Goal: Task Accomplishment & Management: Complete application form

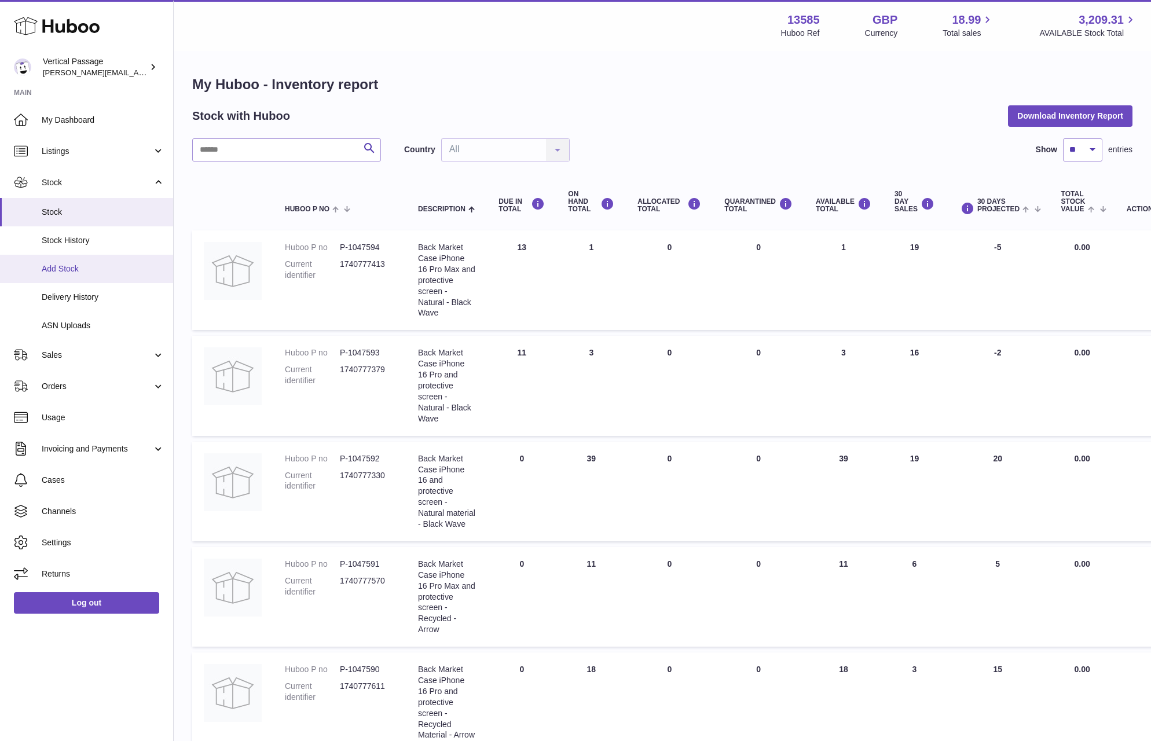
click at [65, 273] on span "Add Stock" at bounding box center [103, 268] width 123 height 11
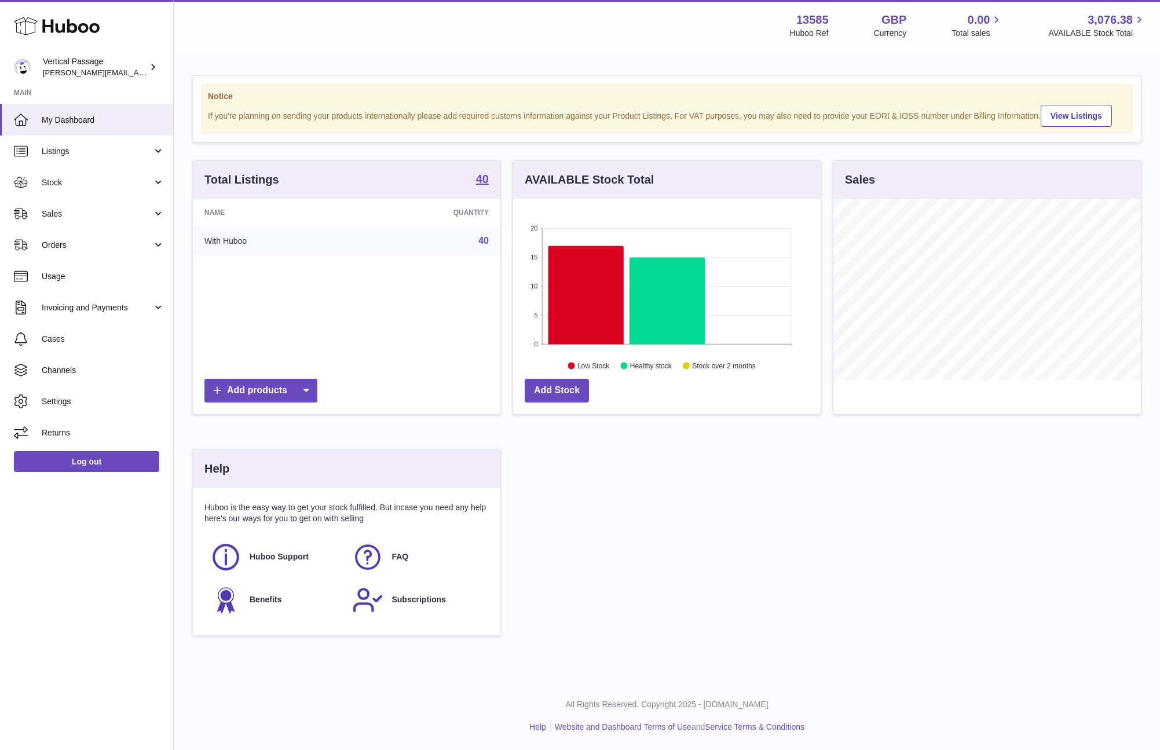
scroll to position [181, 307]
click at [62, 185] on span "Stock" at bounding box center [97, 182] width 111 height 11
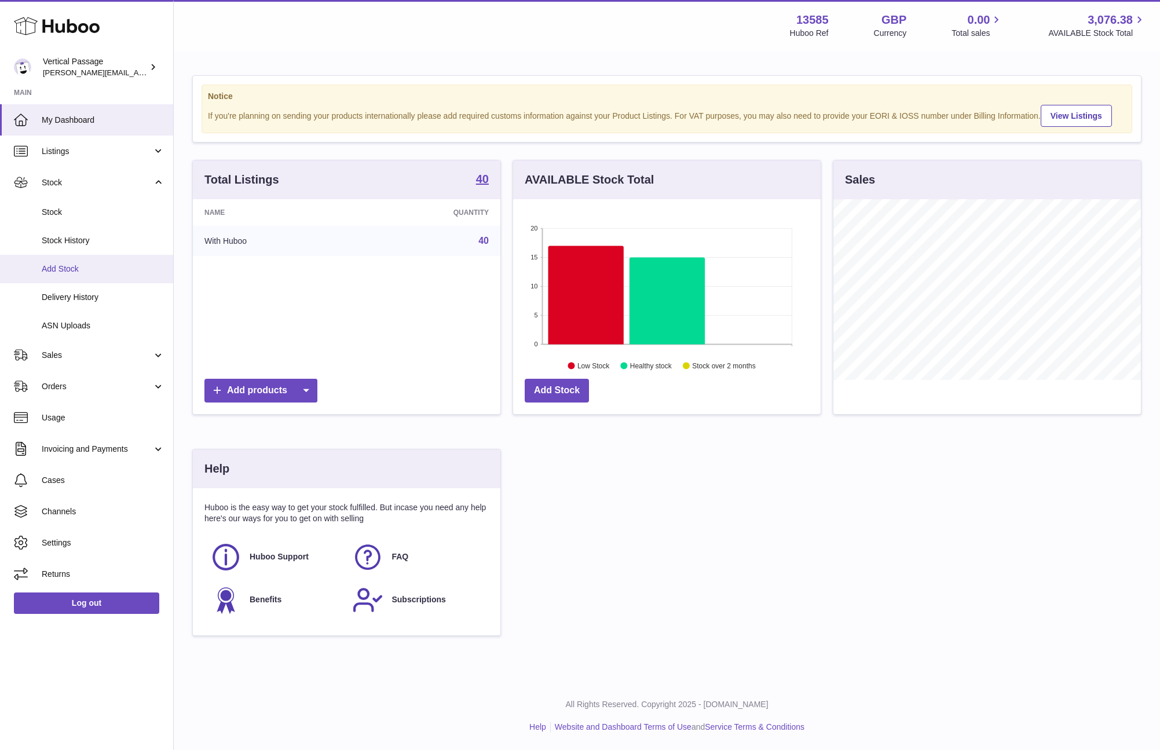
click at [62, 265] on span "Add Stock" at bounding box center [103, 268] width 123 height 11
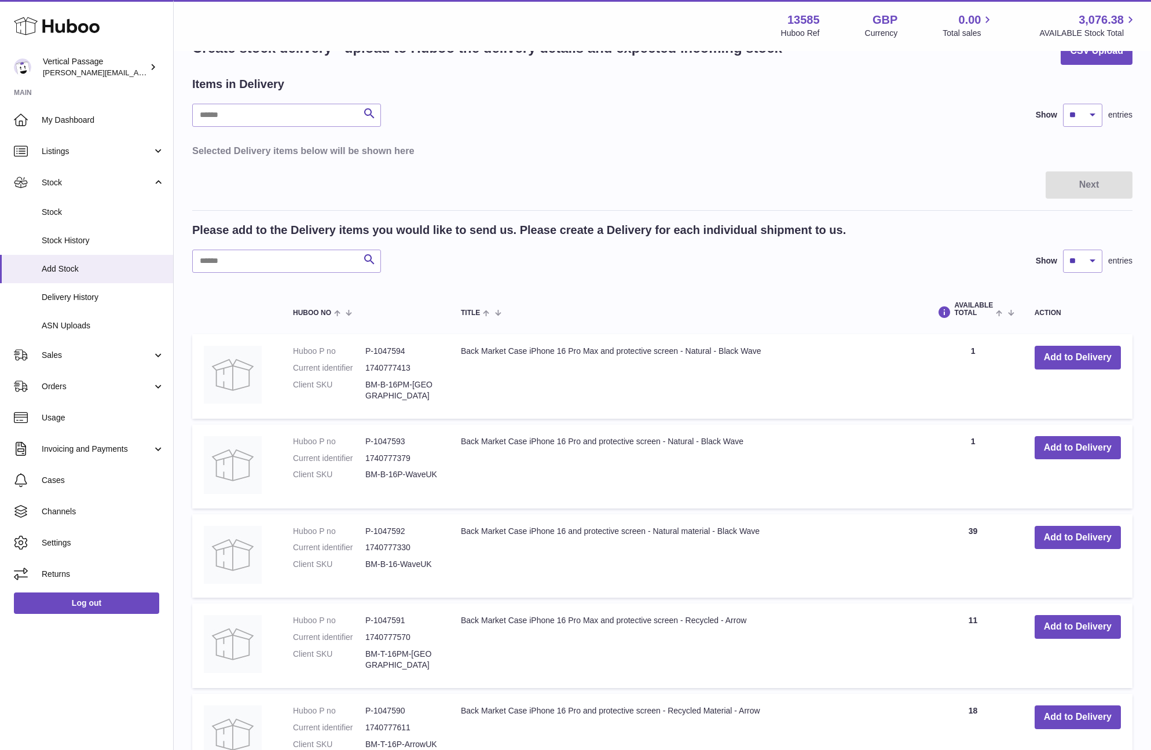
scroll to position [58, 0]
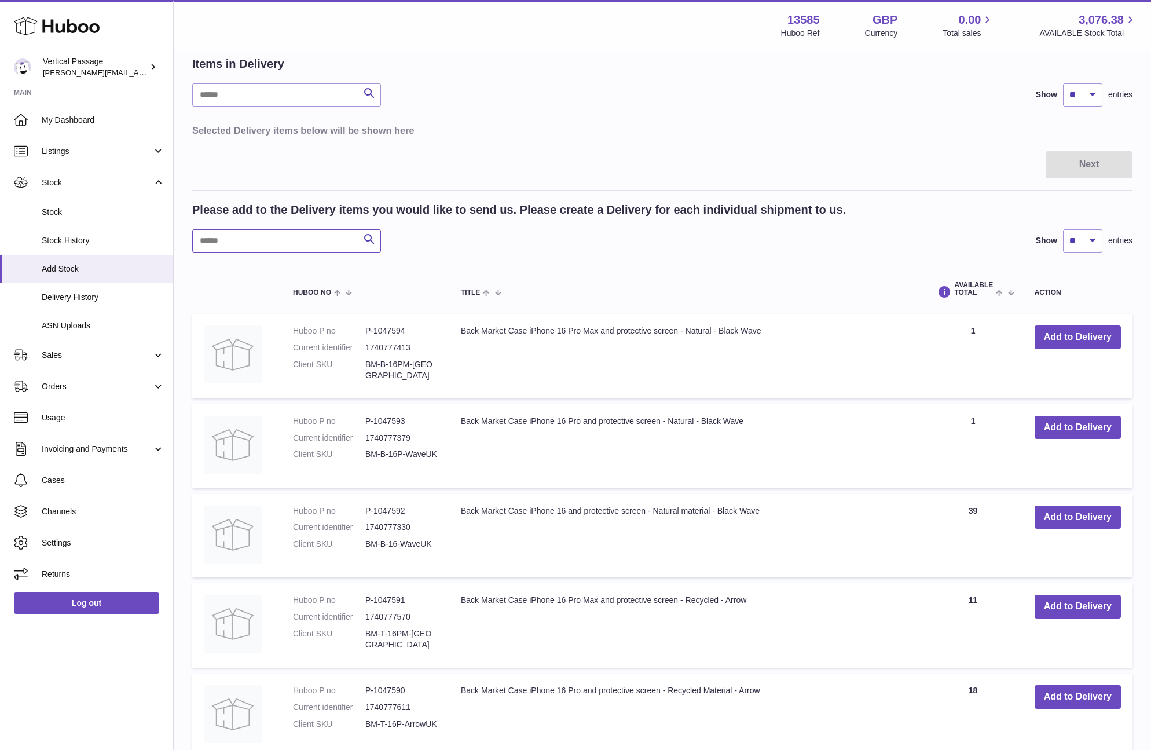
click at [255, 248] on input "text" at bounding box center [286, 240] width 189 height 23
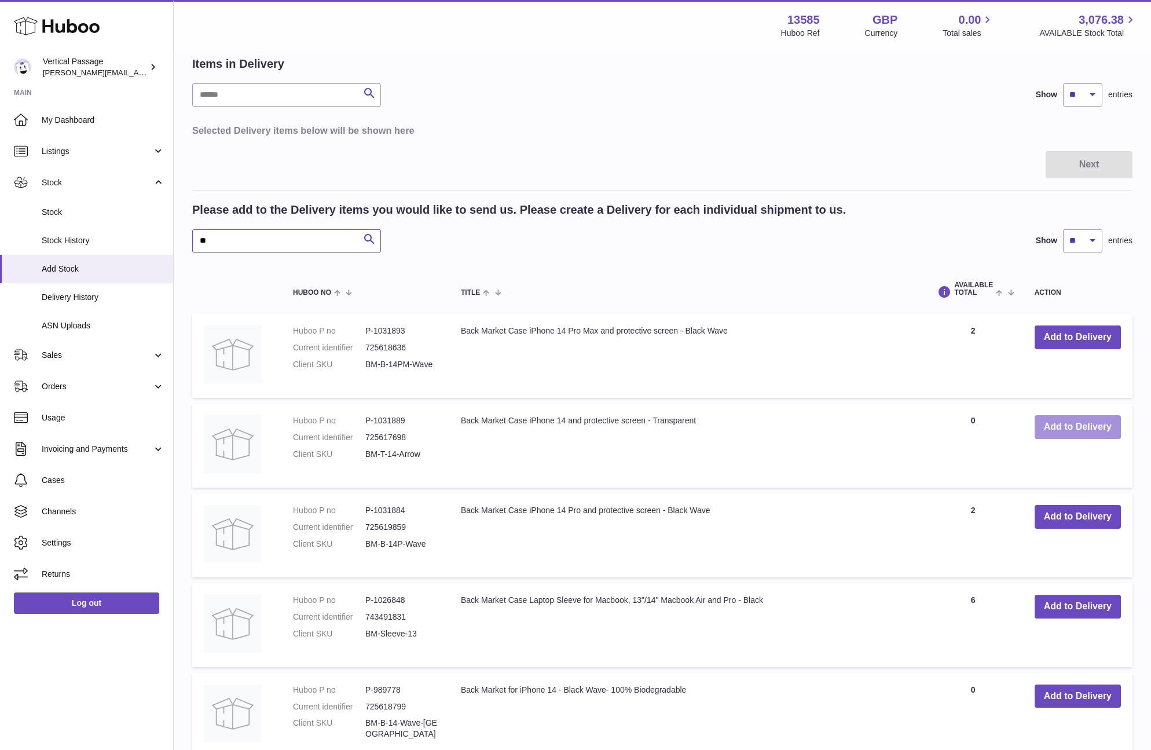
type input "**"
click at [1081, 424] on button "Add to Delivery" at bounding box center [1078, 427] width 86 height 24
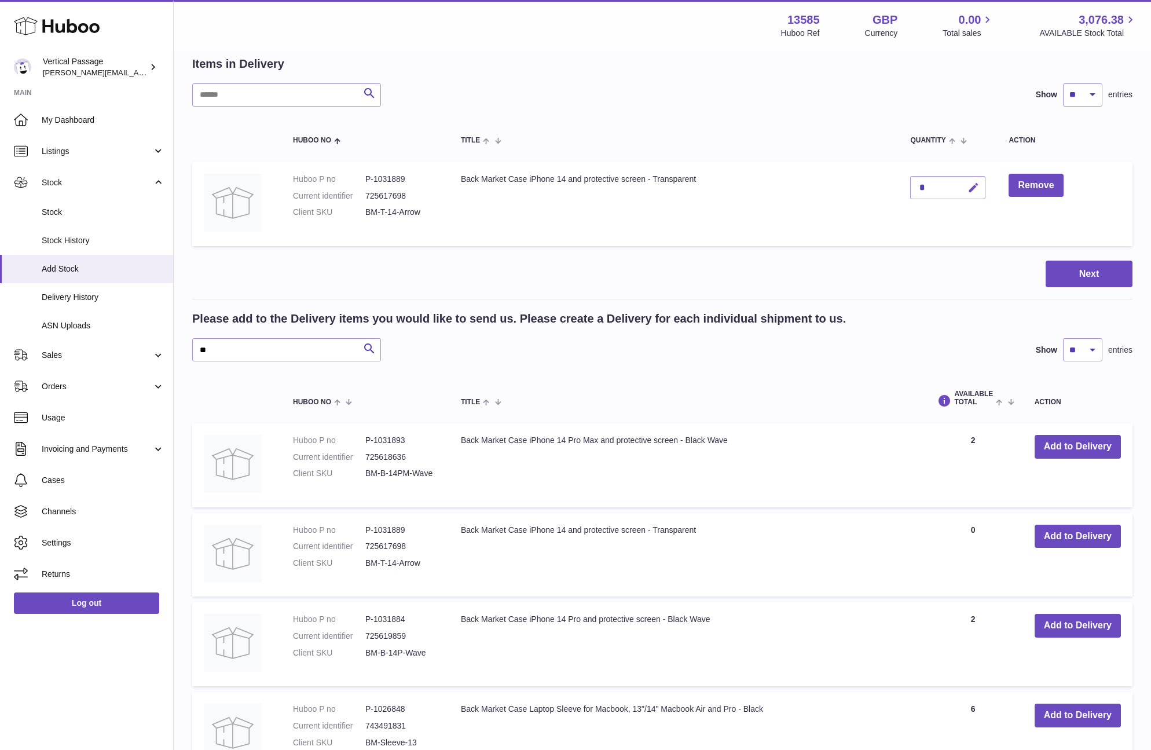
click at [975, 185] on icon "button" at bounding box center [974, 188] width 12 height 12
type input "**"
click at [975, 185] on icon "submit" at bounding box center [974, 187] width 10 height 10
click at [227, 350] on input "**" at bounding box center [286, 349] width 189 height 23
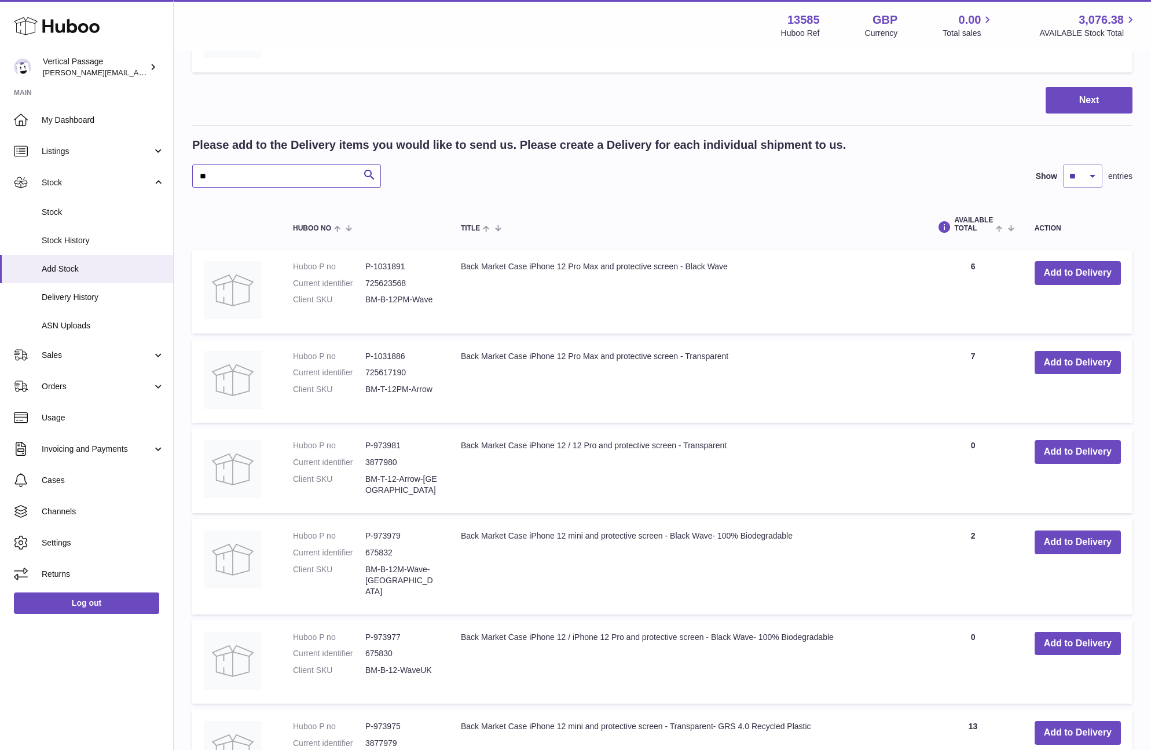
scroll to position [290, 0]
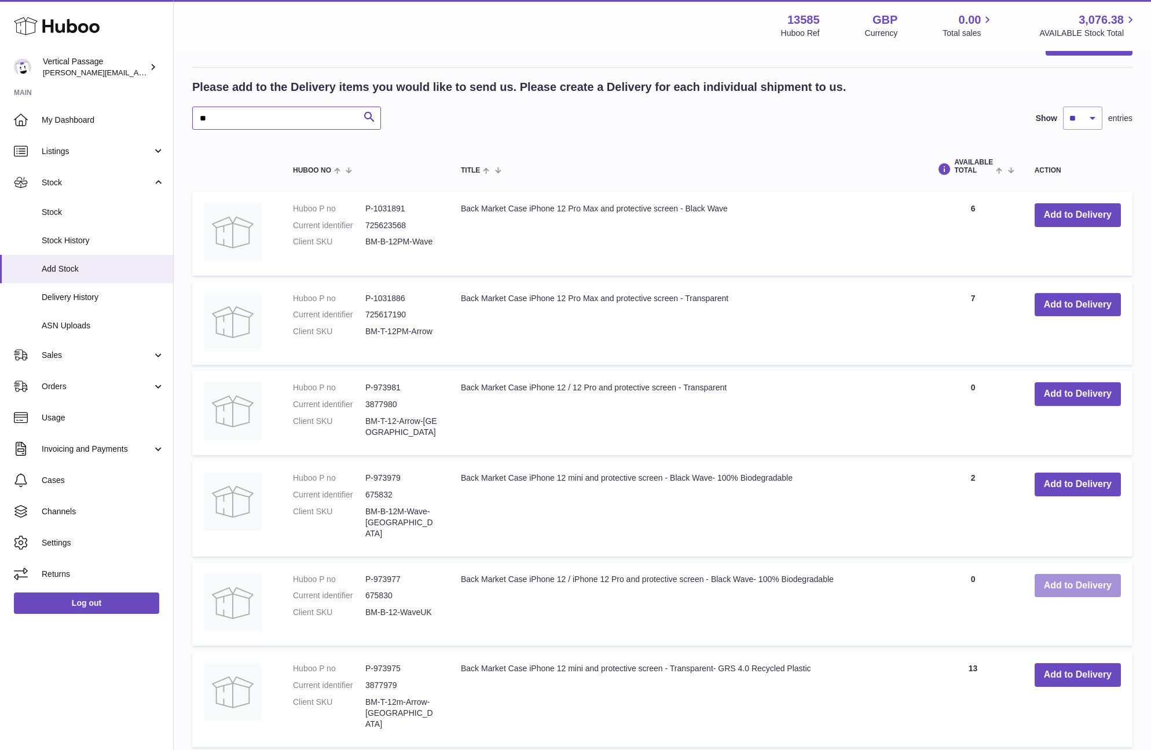
type input "**"
click at [1074, 578] on button "Add to Delivery" at bounding box center [1078, 586] width 86 height 24
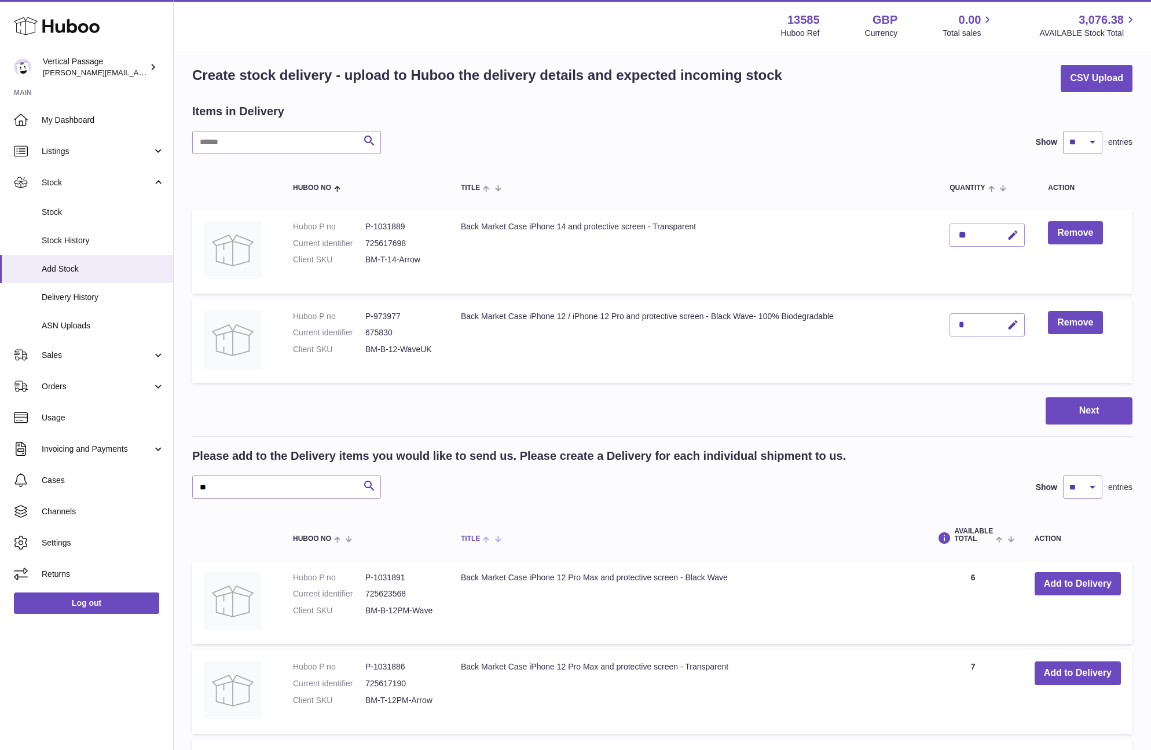
scroll to position [0, 0]
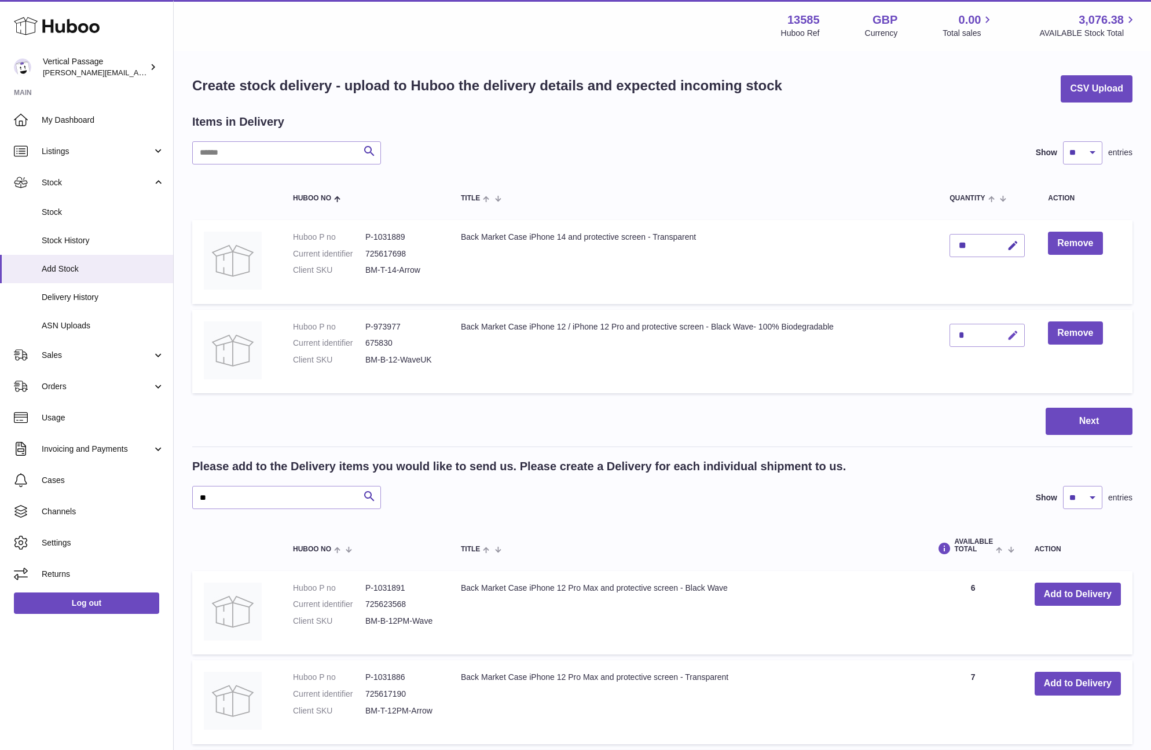
click at [1014, 332] on icon "button" at bounding box center [1013, 335] width 12 height 12
type input "***"
click at [1013, 331] on icon "submit" at bounding box center [1013, 335] width 10 height 10
click at [1093, 419] on button "Next" at bounding box center [1089, 421] width 87 height 27
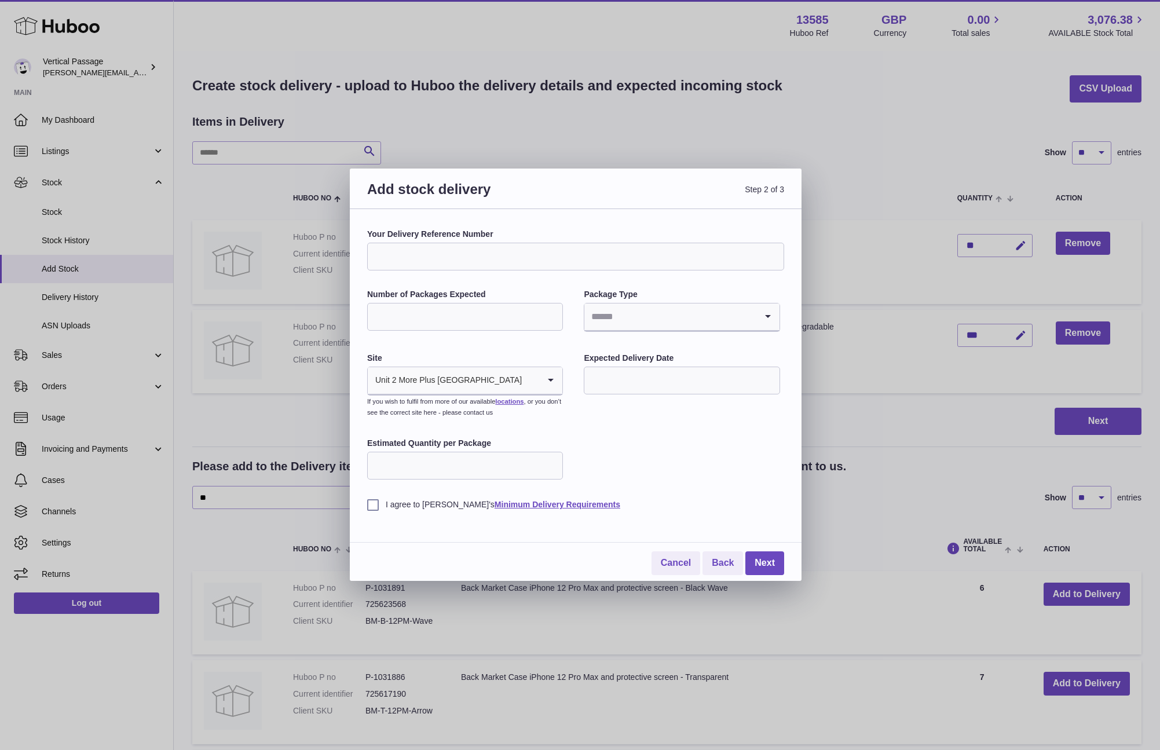
click at [482, 320] on input "Number of Packages Expected" at bounding box center [465, 317] width 196 height 28
type input "*"
click at [622, 332] on div "Package Type Loading..." at bounding box center [682, 311] width 196 height 45
click at [627, 323] on input "Search for option" at bounding box center [669, 316] width 171 height 27
click at [611, 391] on li "Boxes" at bounding box center [681, 394] width 193 height 23
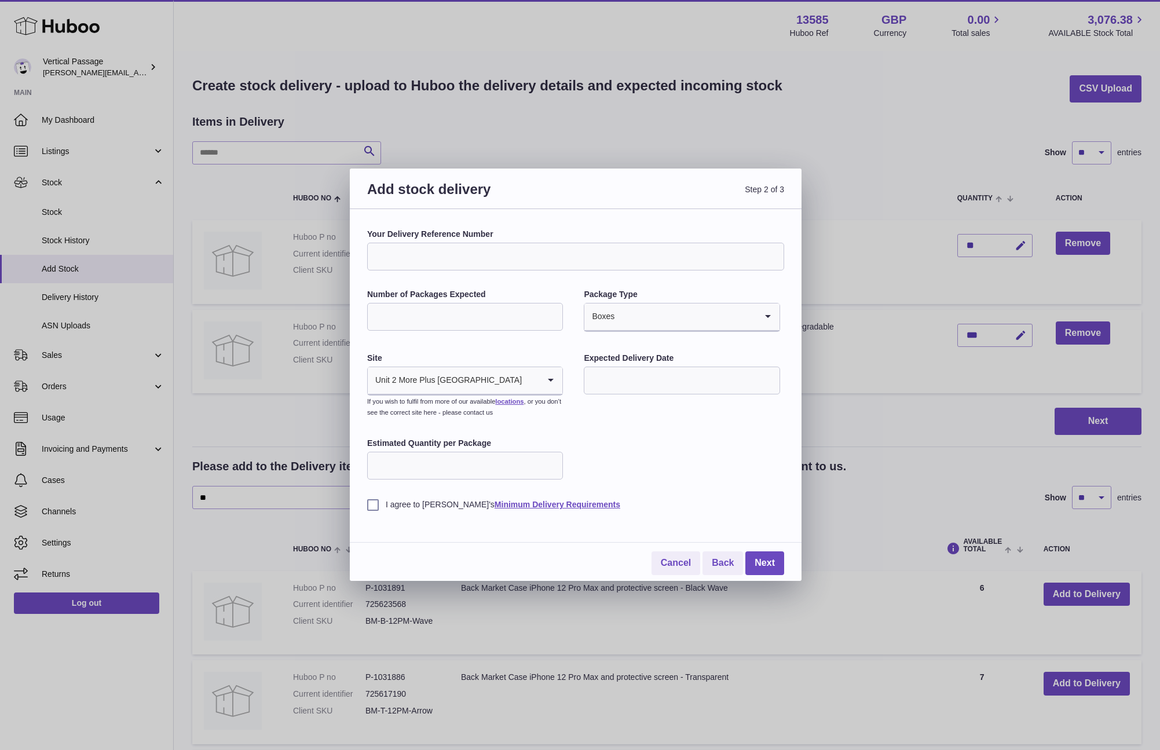
click at [607, 374] on input "text" at bounding box center [682, 381] width 196 height 28
click at [608, 378] on input "text" at bounding box center [682, 381] width 196 height 28
click at [420, 468] on input "Estimated Quantity per Package" at bounding box center [465, 466] width 196 height 28
type input "***"
click at [649, 450] on div "Your Delivery Reference Number Number of Packages Expected * Package Type Boxes…" at bounding box center [575, 369] width 417 height 281
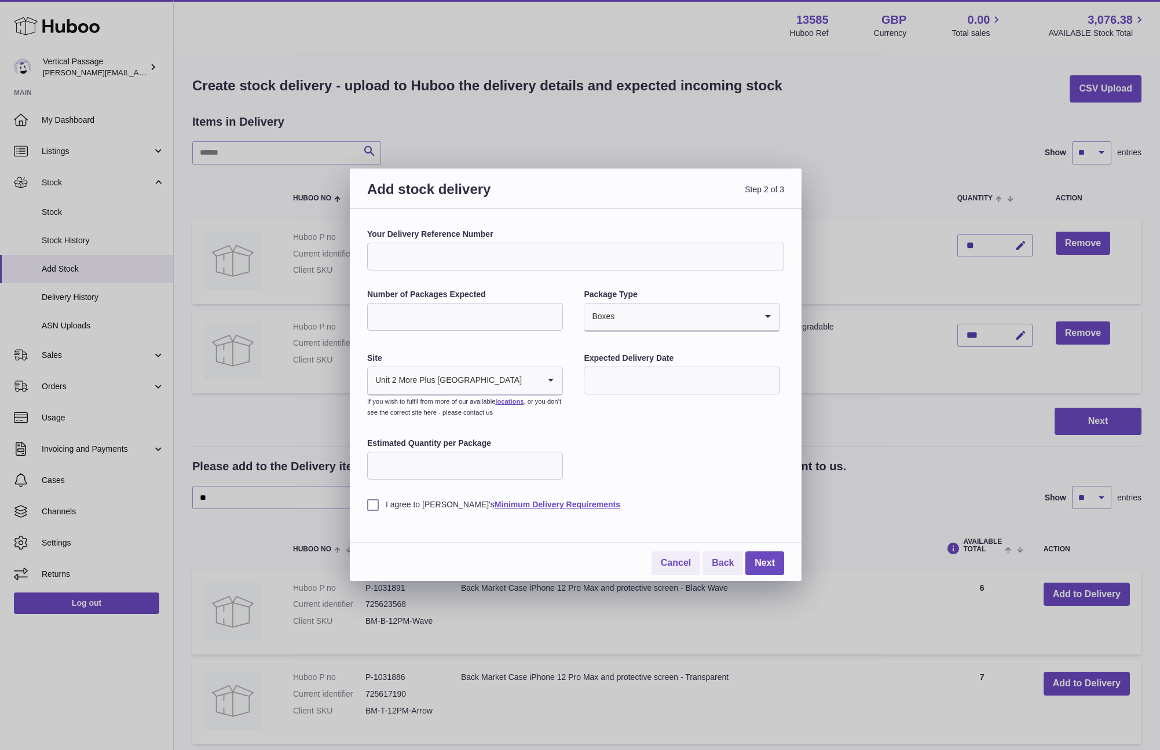
click at [375, 506] on label "I agree to Huboo's Minimum Delivery Requirements" at bounding box center [575, 504] width 417 height 11
click at [767, 562] on link "Next" at bounding box center [764, 563] width 39 height 24
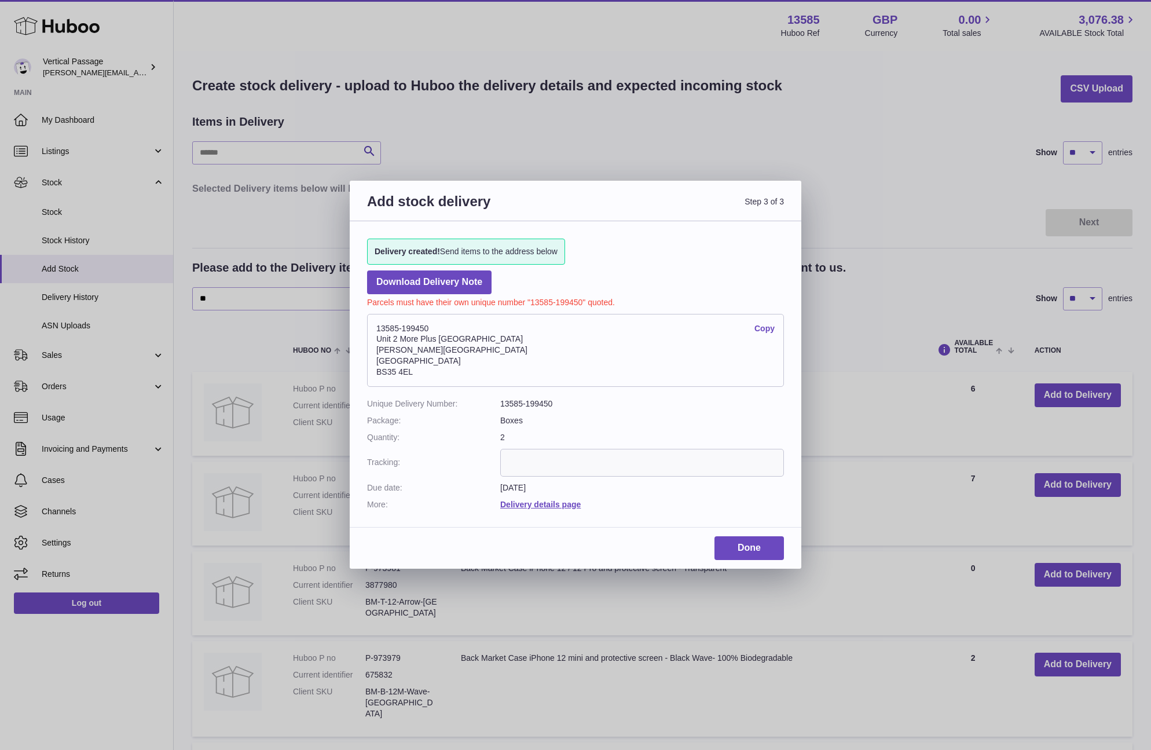
drag, startPoint x: 435, startPoint y: 327, endPoint x: 370, endPoint y: 327, distance: 65.4
click at [368, 328] on address "13585-199450 Copy Unit 2 More Plus Central Park Hudson Ave Severn Beach BS35 4EL" at bounding box center [575, 350] width 417 height 73
copy address "13585-199450"
